Goal: Task Accomplishment & Management: Complete application form

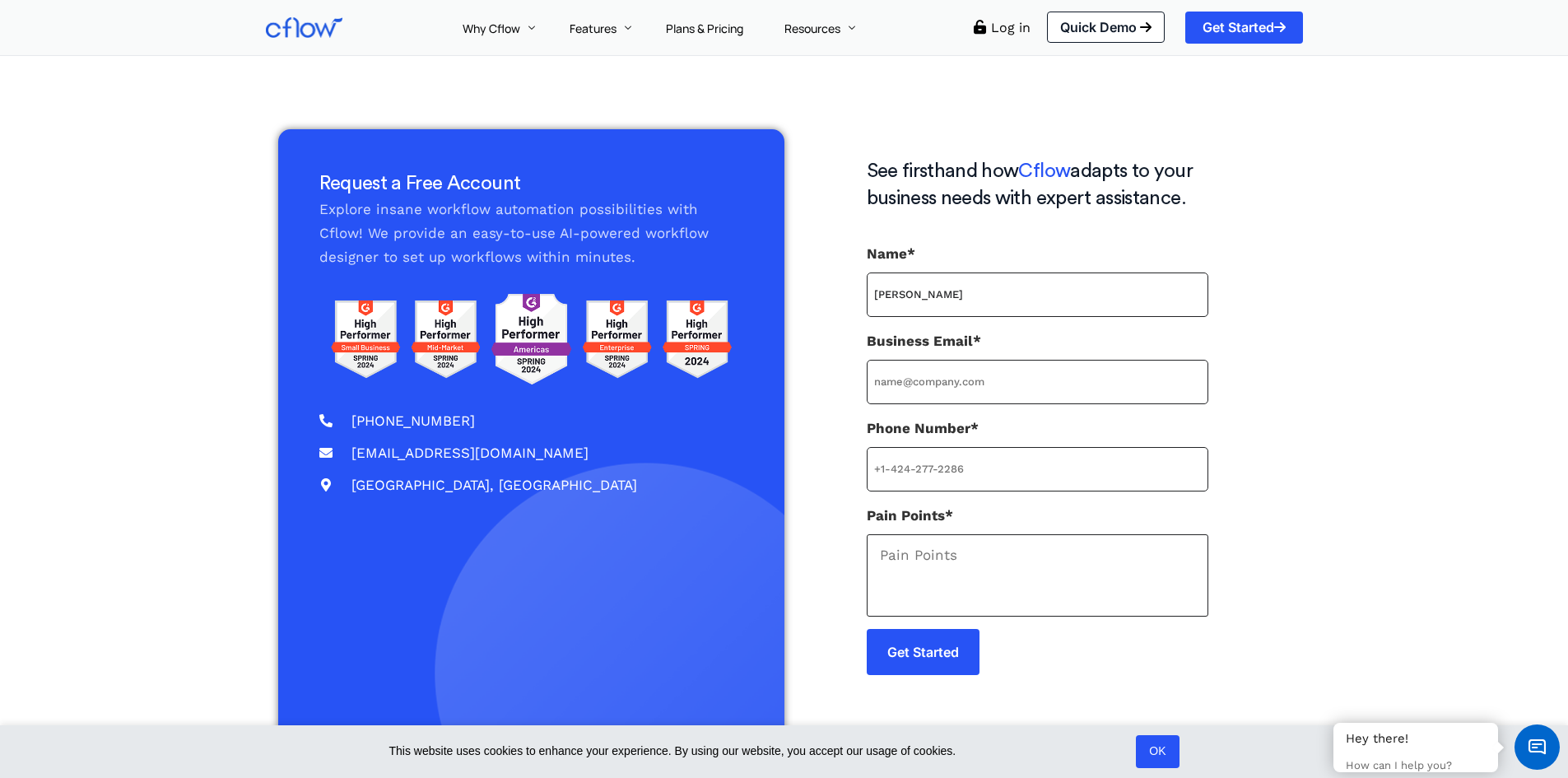
type input "[PERSON_NAME]"
click at [980, 376] on input "Business Email*" at bounding box center [1037, 381] width 342 height 44
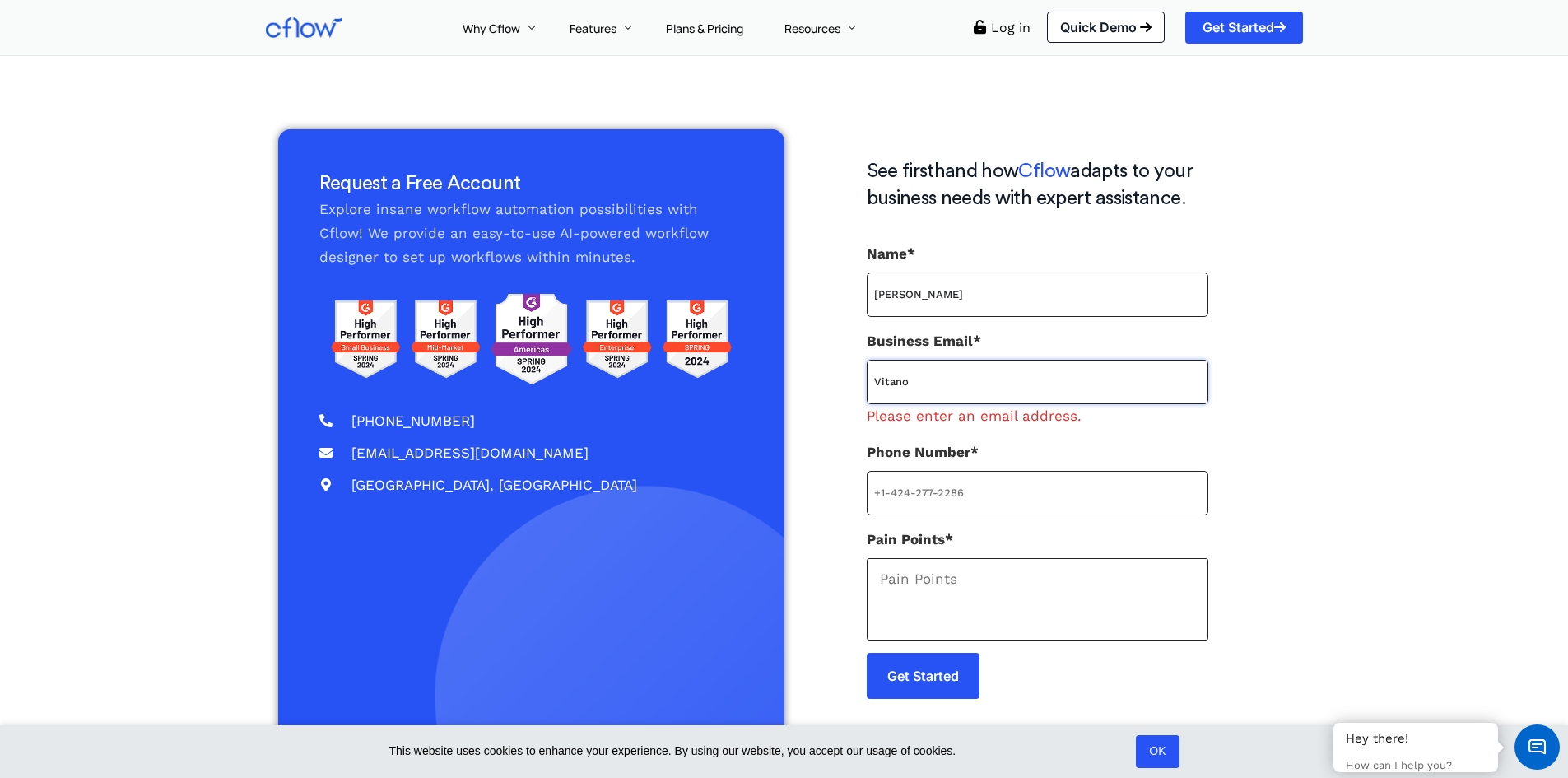
click at [972, 391] on input "Vitano" at bounding box center [1037, 381] width 342 height 44
paste input "[EMAIL_ADDRESS][DOMAIN_NAME]"
type input "[EMAIL_ADDRESS][DOMAIN_NAME]"
click at [1007, 497] on form "Name* [PERSON_NAME] Business Email* [EMAIL_ADDRESS][DOMAIN_NAME] Please enter a…" at bounding box center [1037, 484] width 342 height 484
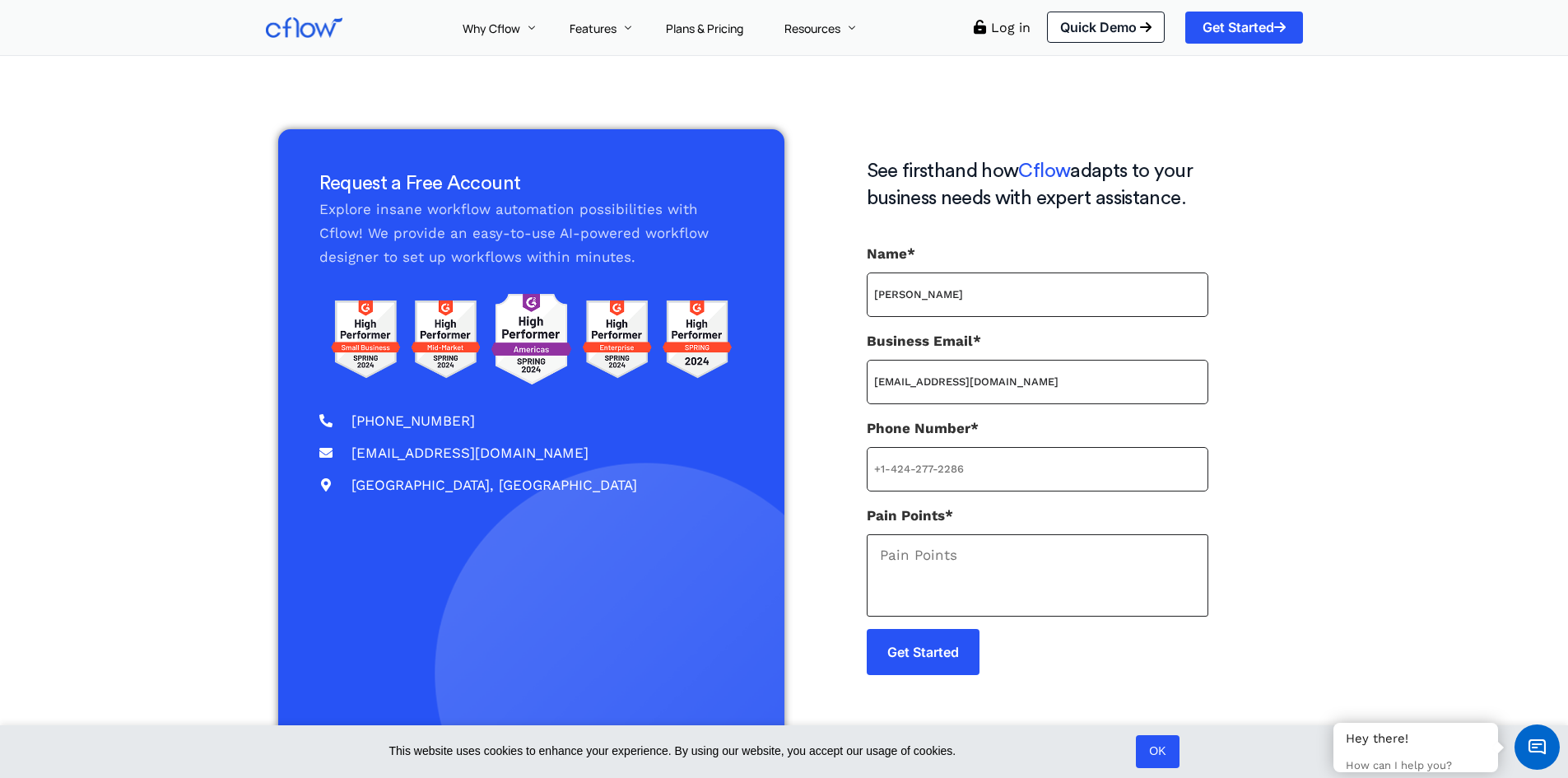
click at [1301, 482] on div "Request a Free Account Explore insane workflow automation possibilities with Cf…" at bounding box center [784, 463] width 1037 height 692
click at [921, 667] on input "Get Started" at bounding box center [923, 652] width 113 height 46
click at [1071, 385] on input "[EMAIL_ADDRESS][DOMAIN_NAME]" at bounding box center [1037, 381] width 342 height 44
